Goal: Navigation & Orientation: Find specific page/section

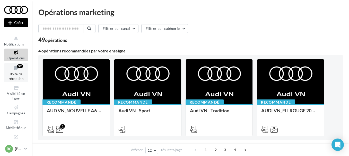
click at [15, 72] on link "Boîte de réception 37" at bounding box center [16, 72] width 24 height 19
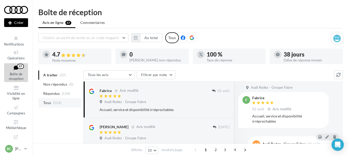
click at [52, 103] on li "Tous (524)" at bounding box center [59, 102] width 43 height 9
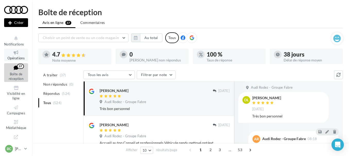
click at [12, 56] on link "Opérations" at bounding box center [16, 55] width 24 height 13
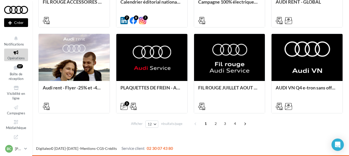
scroll to position [17, 0]
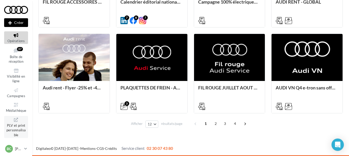
click at [16, 127] on span "PLV et print personnalisable" at bounding box center [16, 130] width 20 height 15
